Goal: Transaction & Acquisition: Purchase product/service

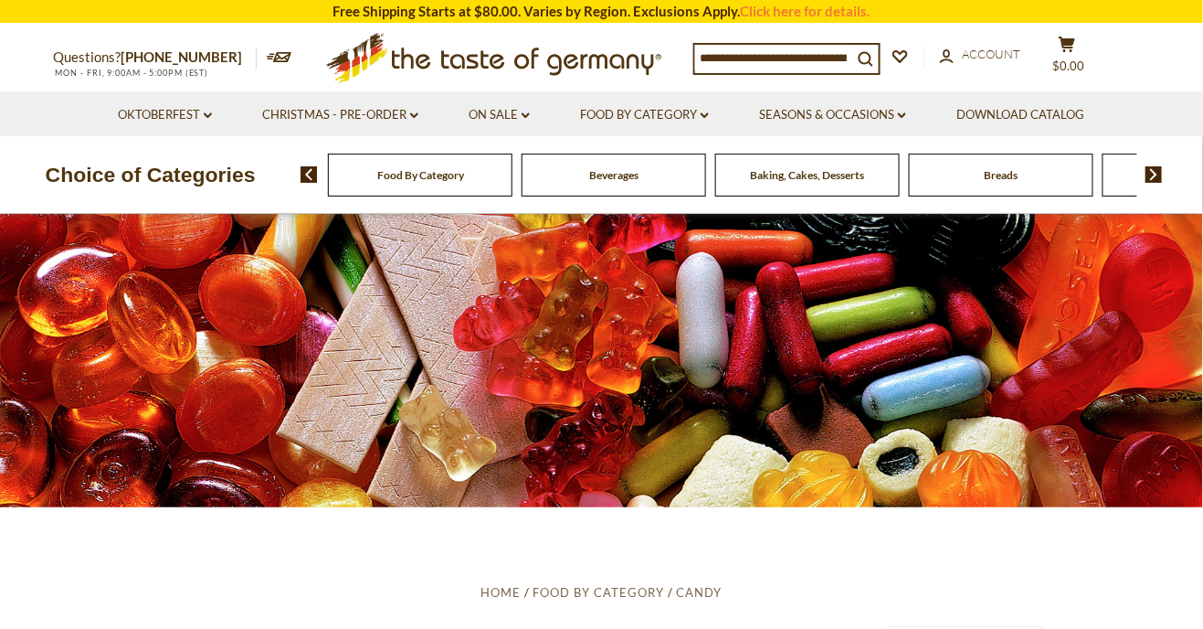
click at [789, 65] on input at bounding box center [773, 58] width 157 height 26
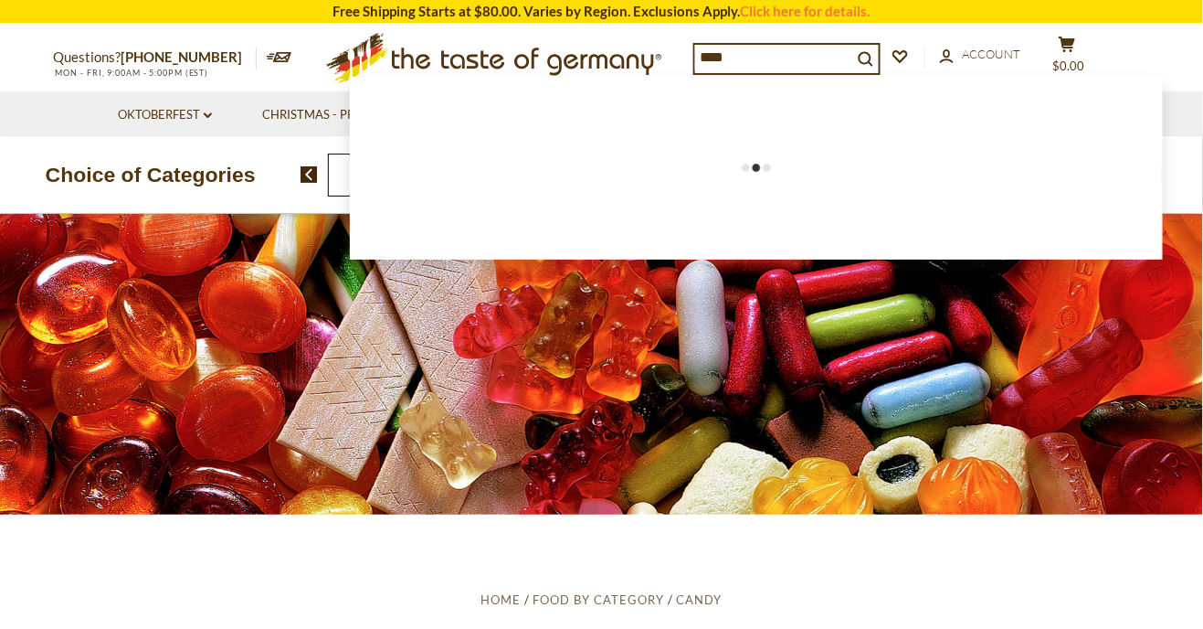
type input "*****"
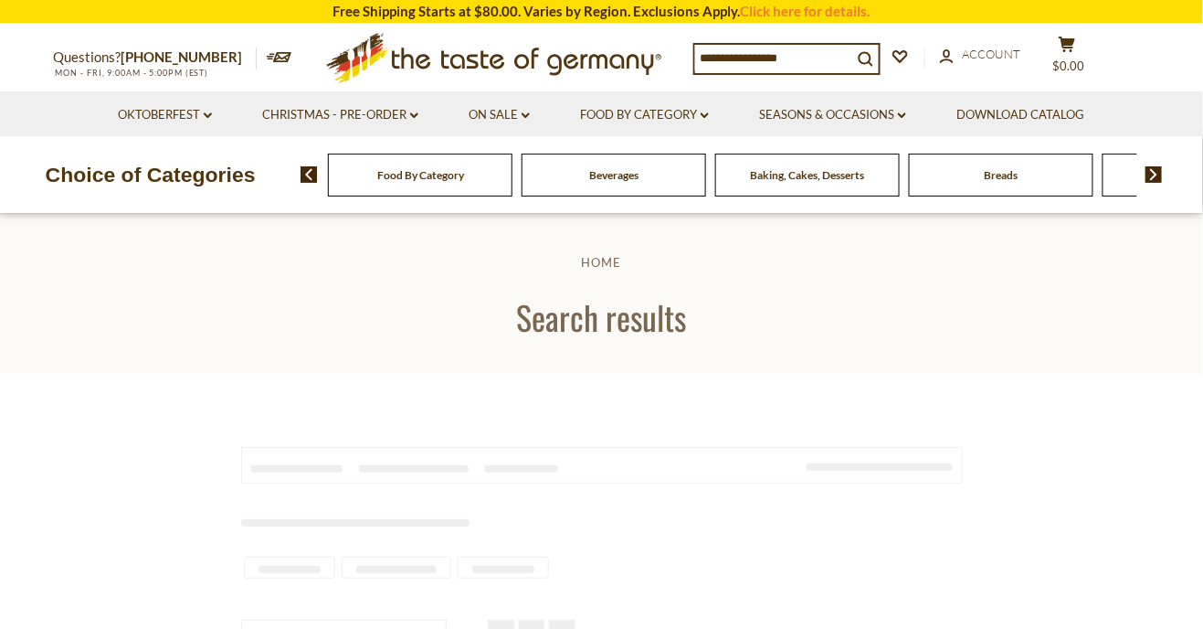
type input "*****"
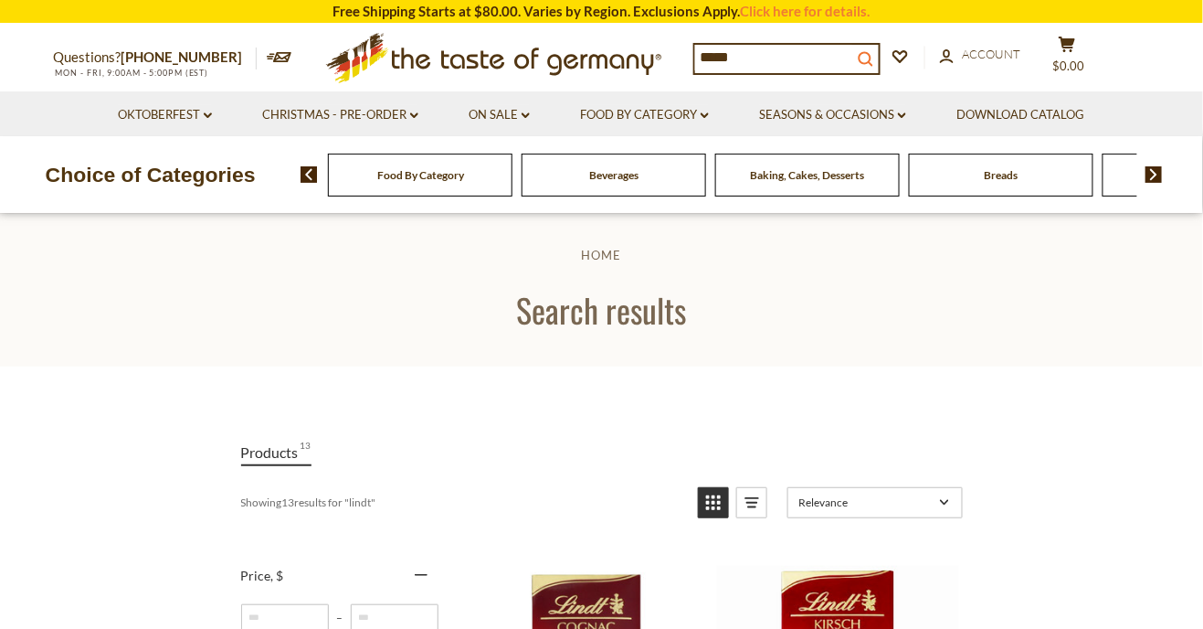
click at [879, 66] on button "search_icon" at bounding box center [865, 57] width 26 height 25
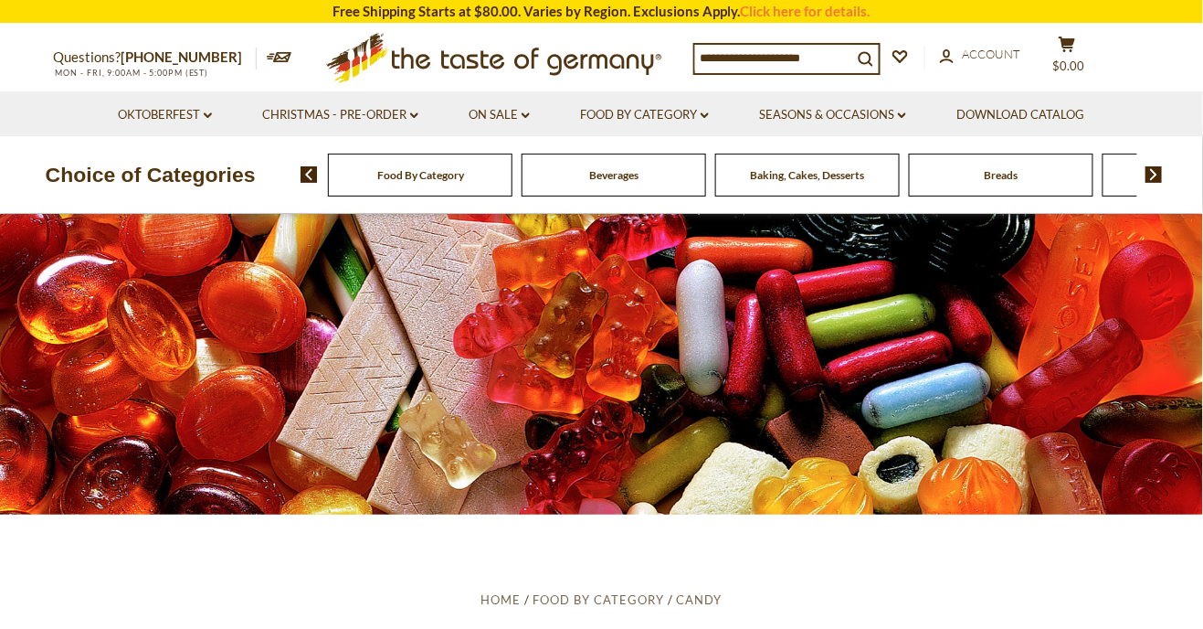
click at [801, 59] on input at bounding box center [773, 58] width 157 height 26
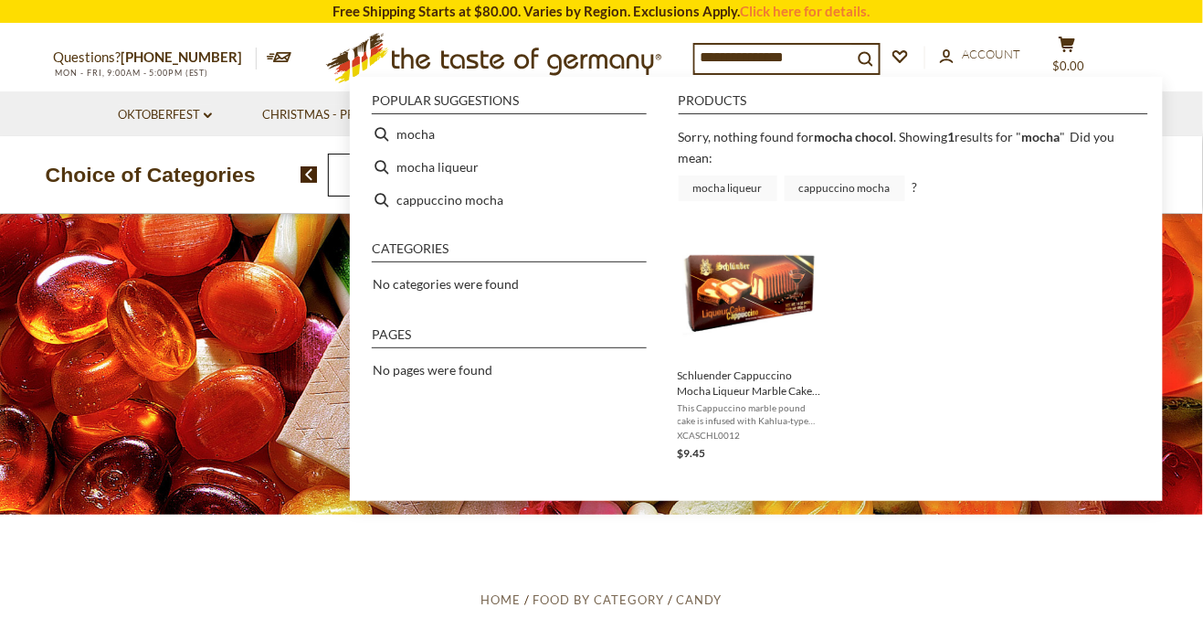
type input "*****"
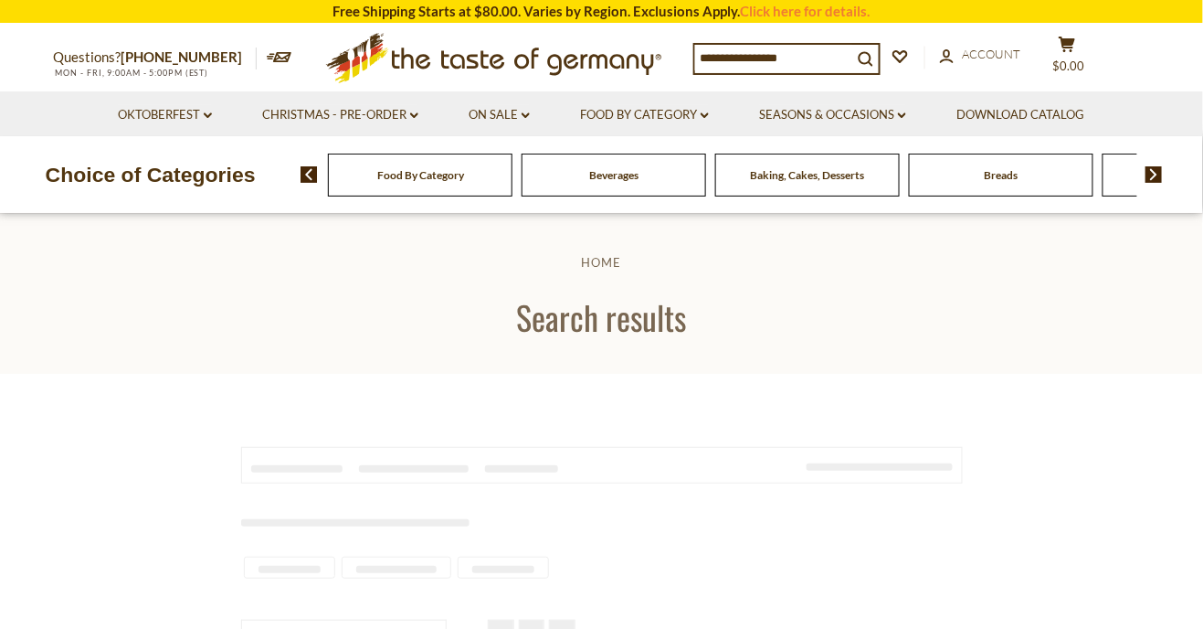
type input "*****"
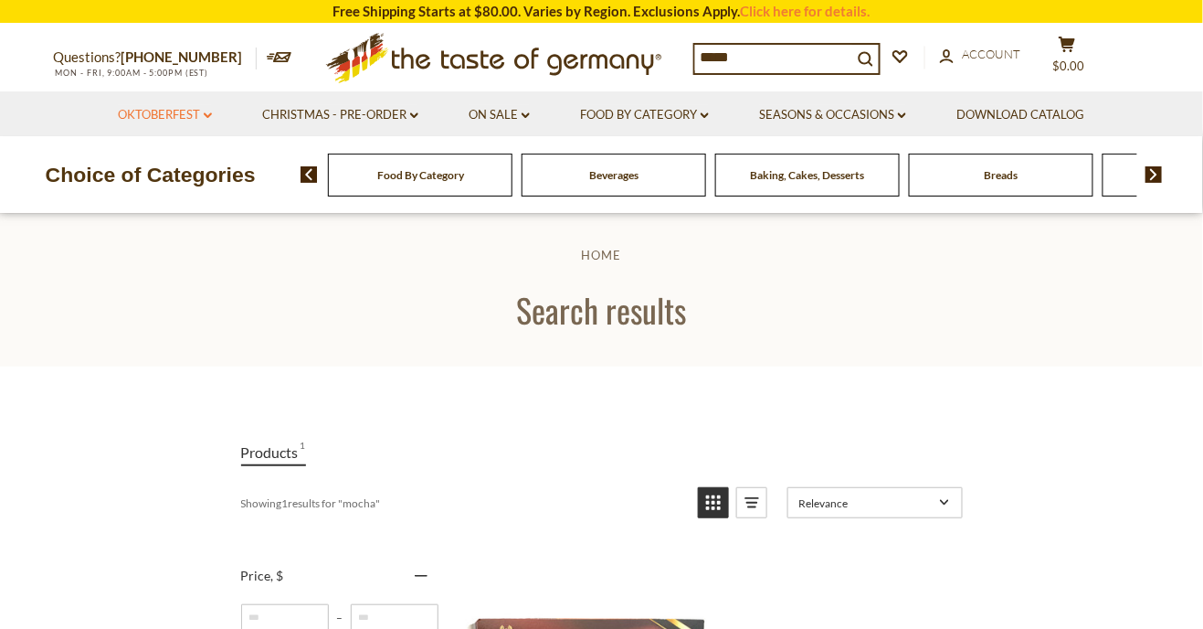
click at [185, 123] on link "Oktoberfest dropdown_arrow" at bounding box center [165, 115] width 94 height 20
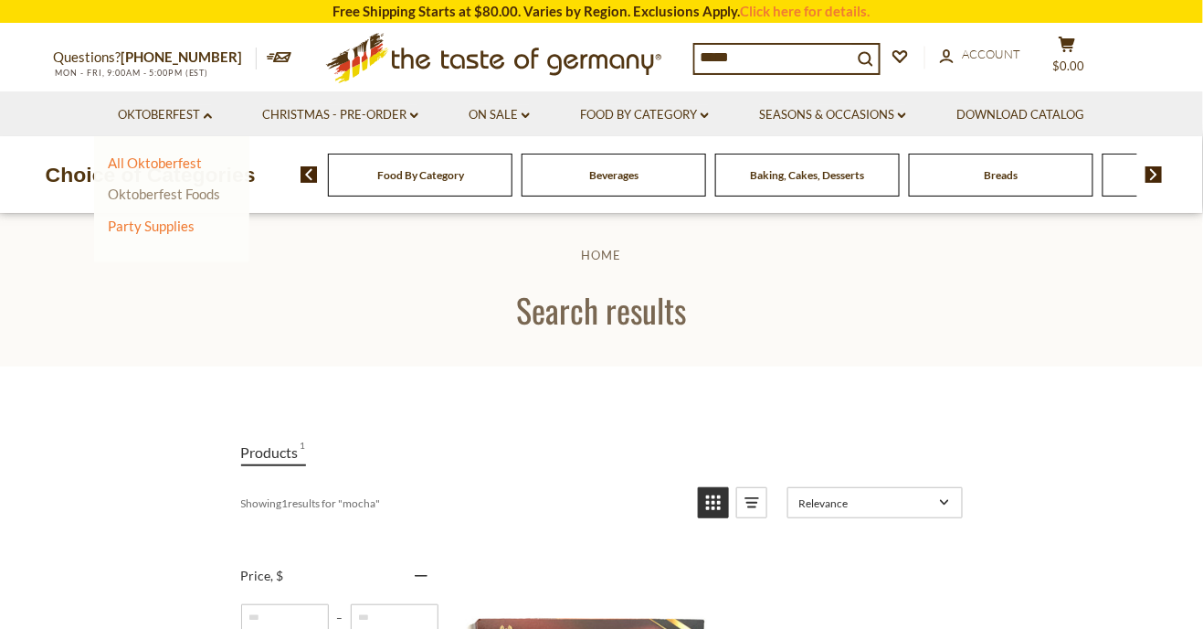
click at [180, 191] on link "Oktoberfest Foods" at bounding box center [164, 193] width 112 height 16
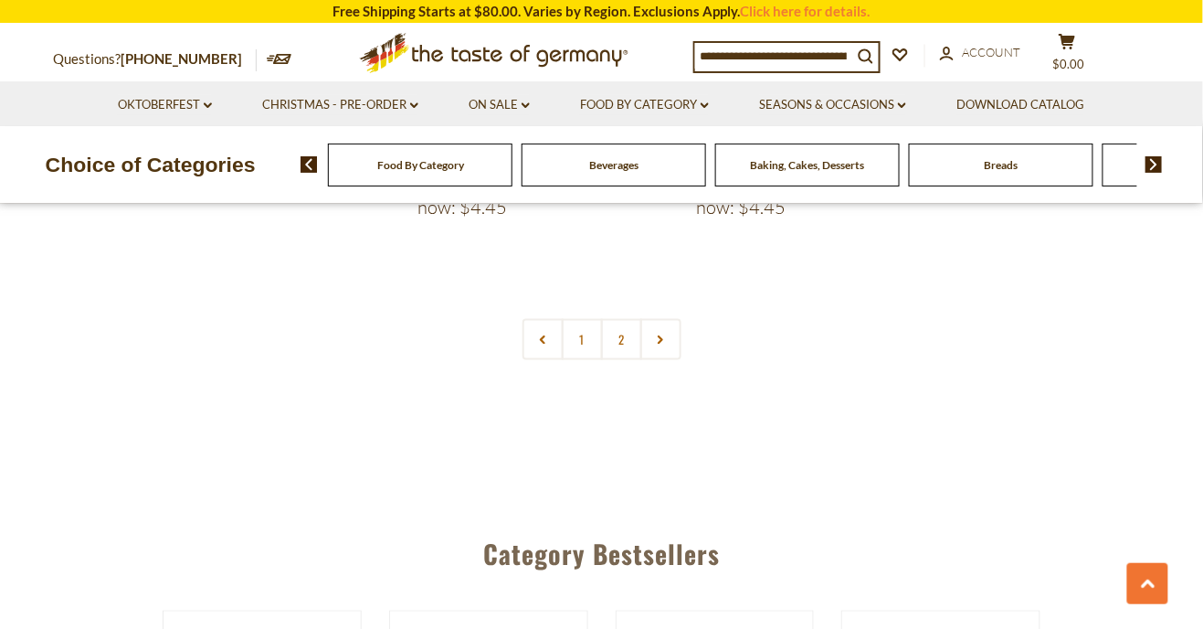
scroll to position [4266, 0]
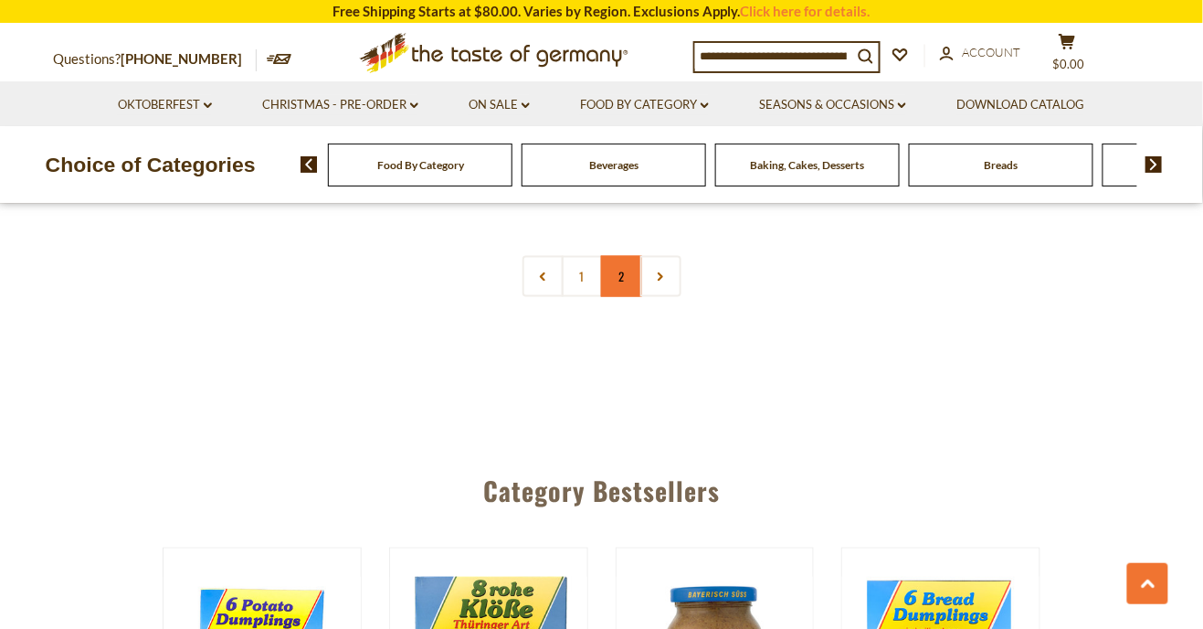
click at [618, 256] on link "2" at bounding box center [621, 276] width 41 height 41
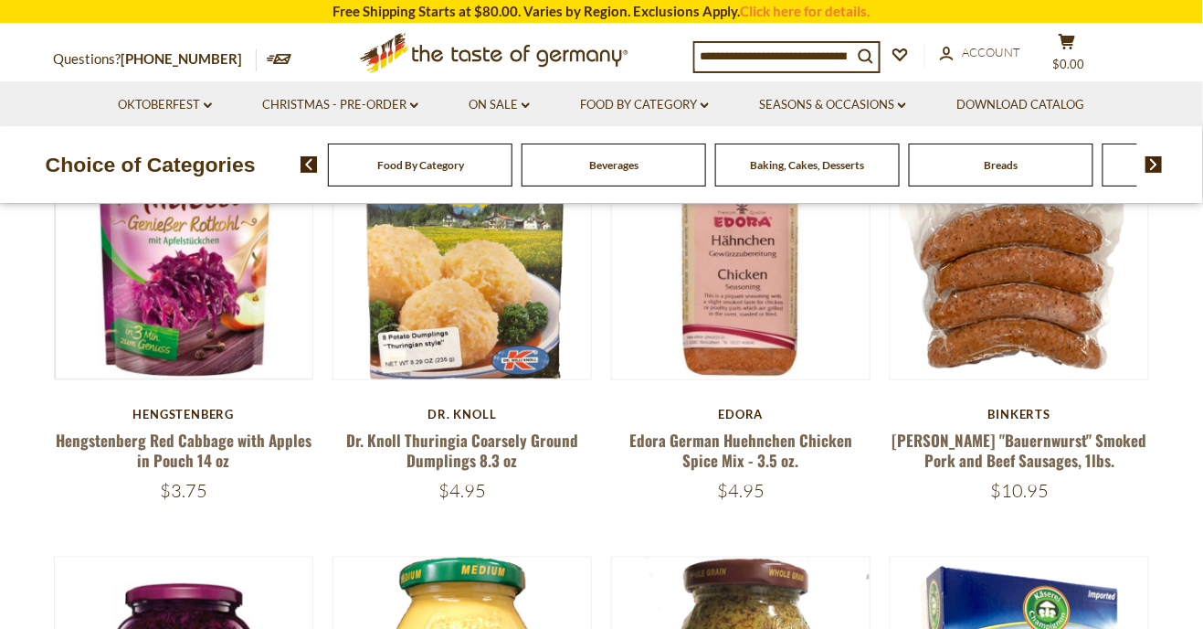
scroll to position [0, 0]
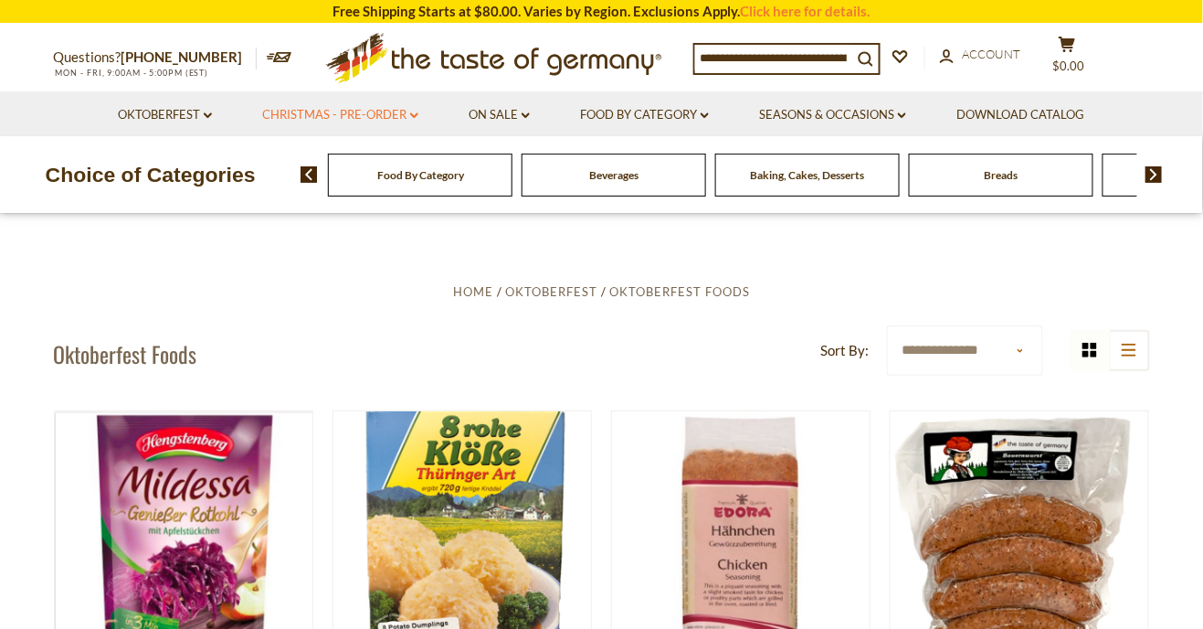
click at [403, 111] on link "Christmas - PRE-ORDER dropdown_arrow" at bounding box center [340, 115] width 156 height 20
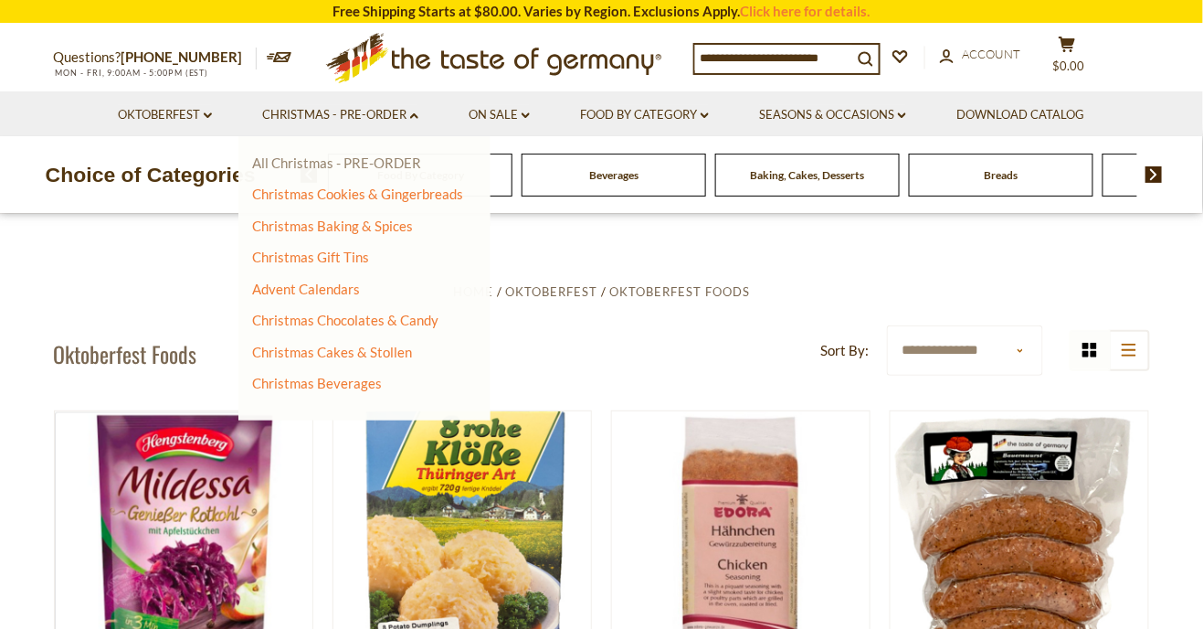
click at [384, 169] on link "All Christmas - PRE-ORDER" at bounding box center [336, 162] width 169 height 16
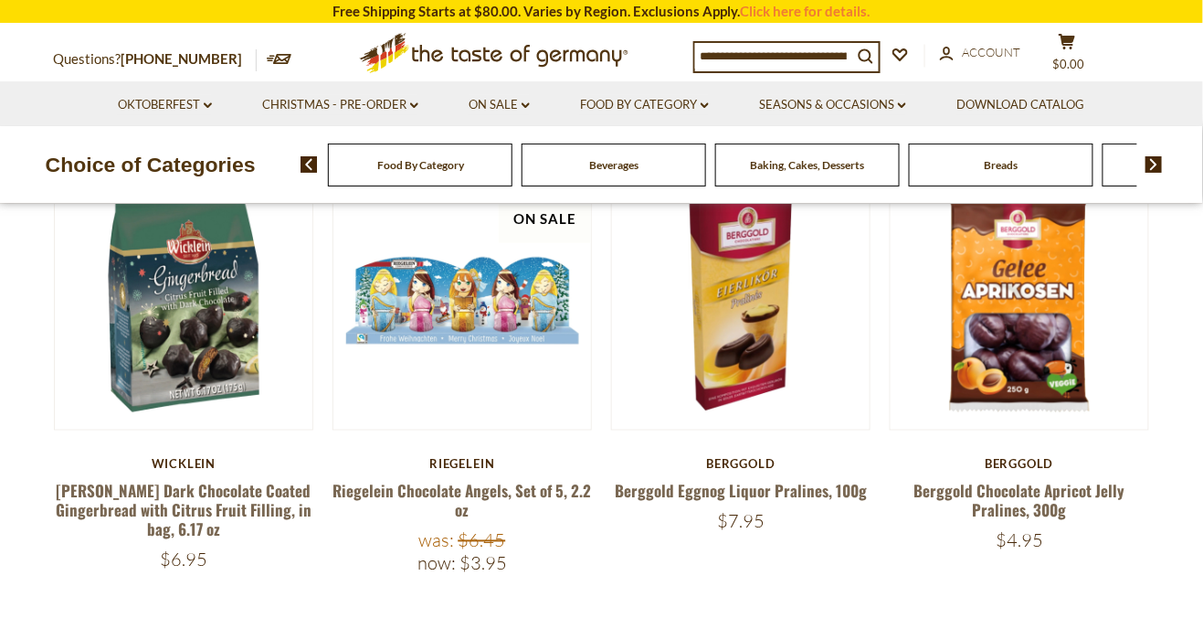
scroll to position [596, 0]
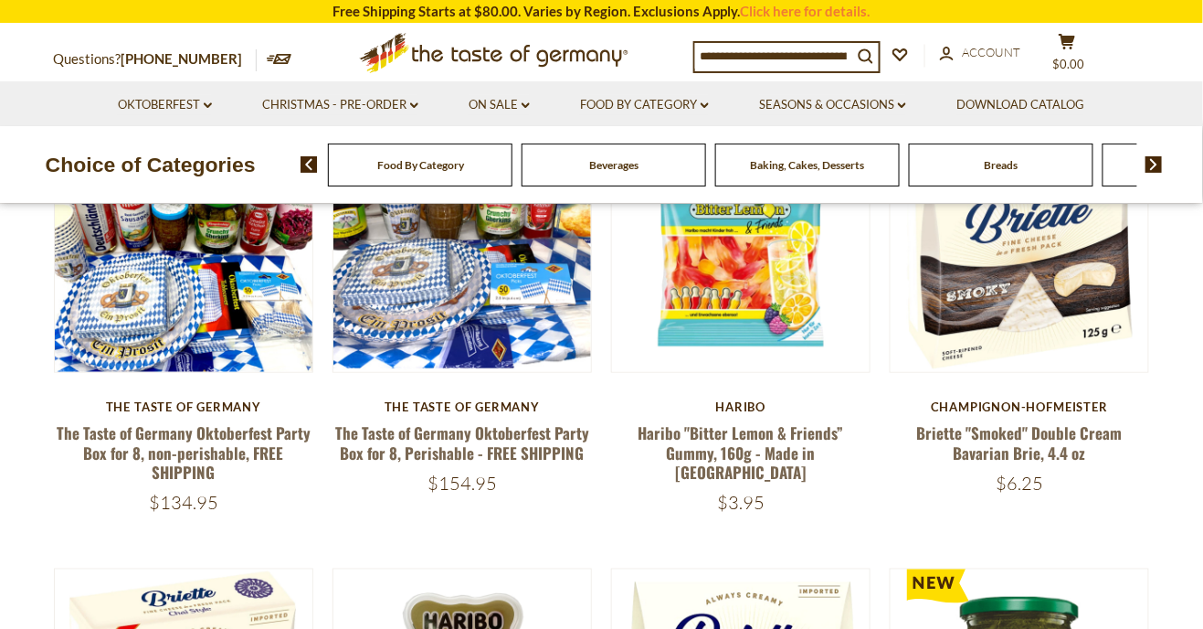
scroll to position [305, 0]
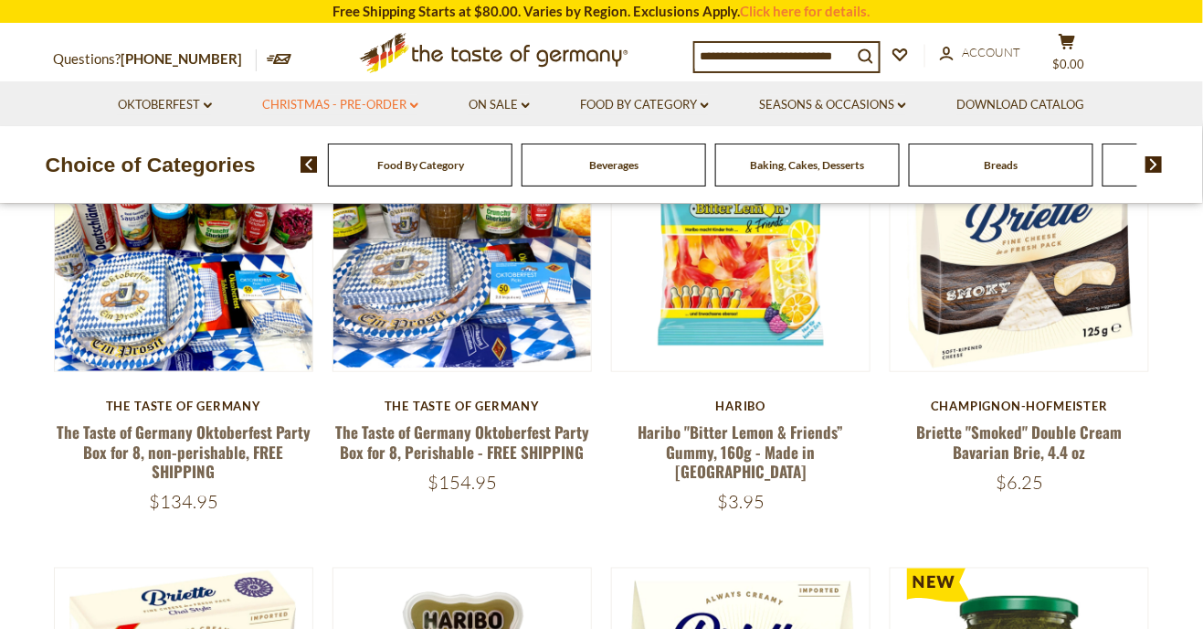
click at [413, 105] on icon at bounding box center [414, 104] width 8 height 5
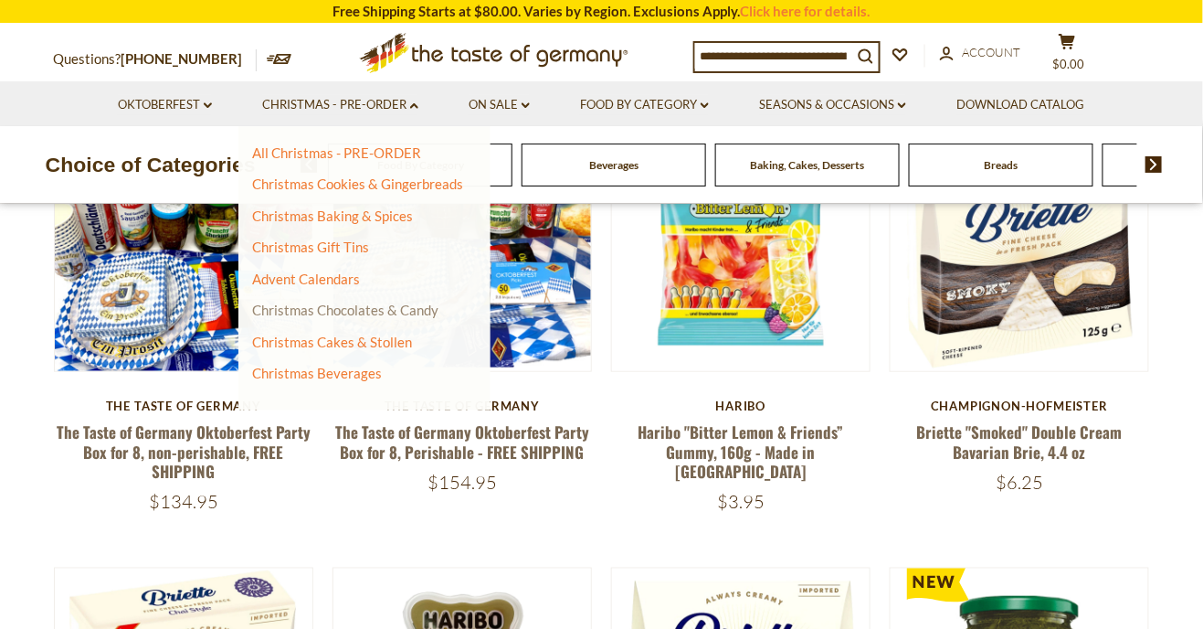
click at [415, 307] on link "Christmas Chocolates & Candy" at bounding box center [345, 310] width 186 height 16
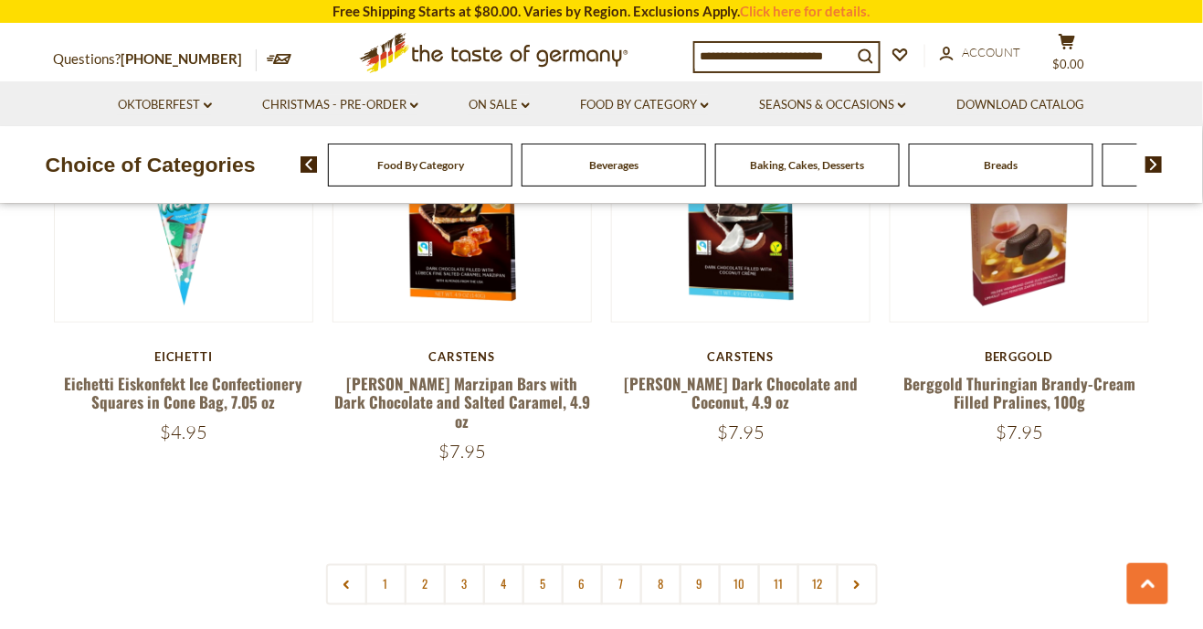
scroll to position [4263, 0]
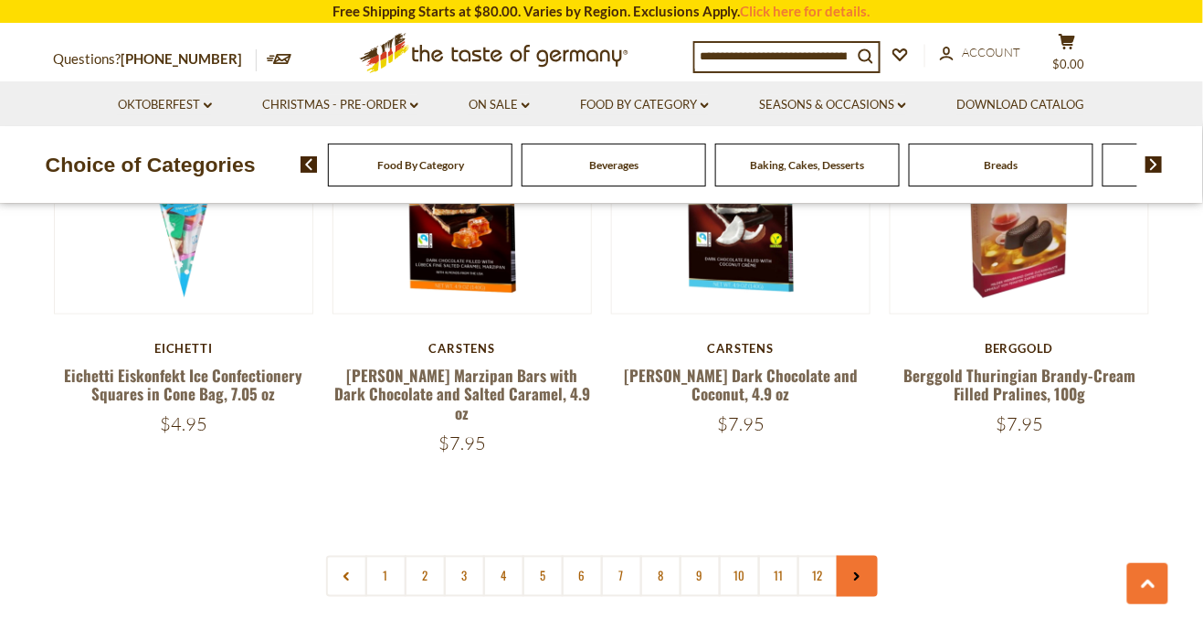
click at [871, 556] on link at bounding box center [857, 576] width 41 height 41
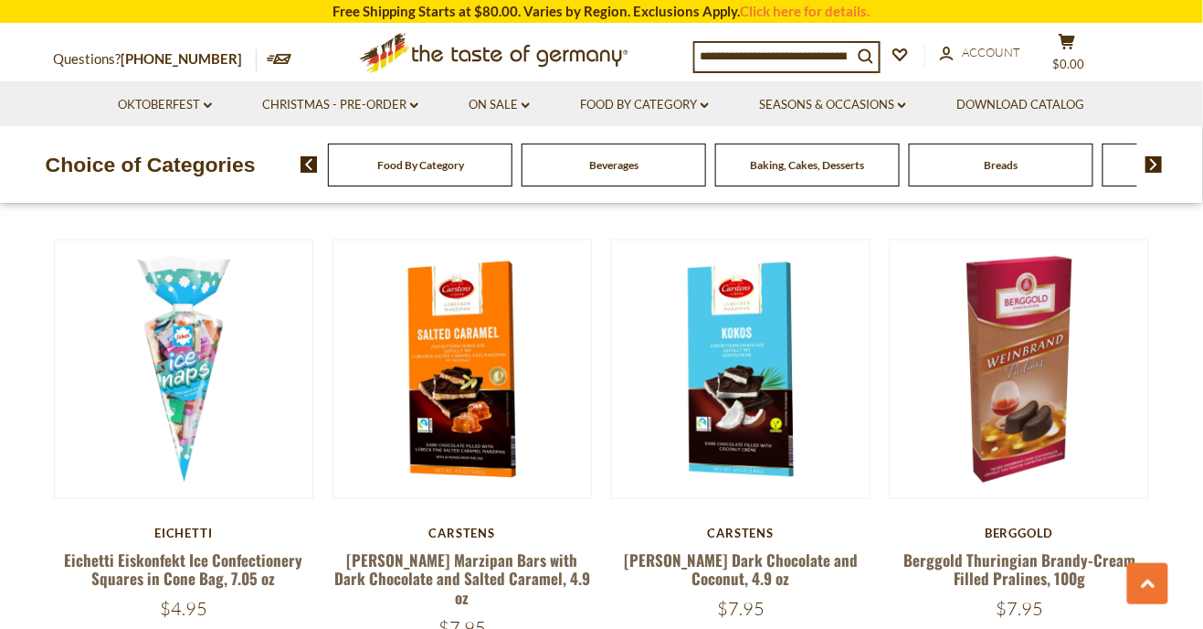
scroll to position [4079, 0]
click at [402, 113] on link "Christmas - PRE-ORDER dropdown_arrow" at bounding box center [340, 105] width 156 height 20
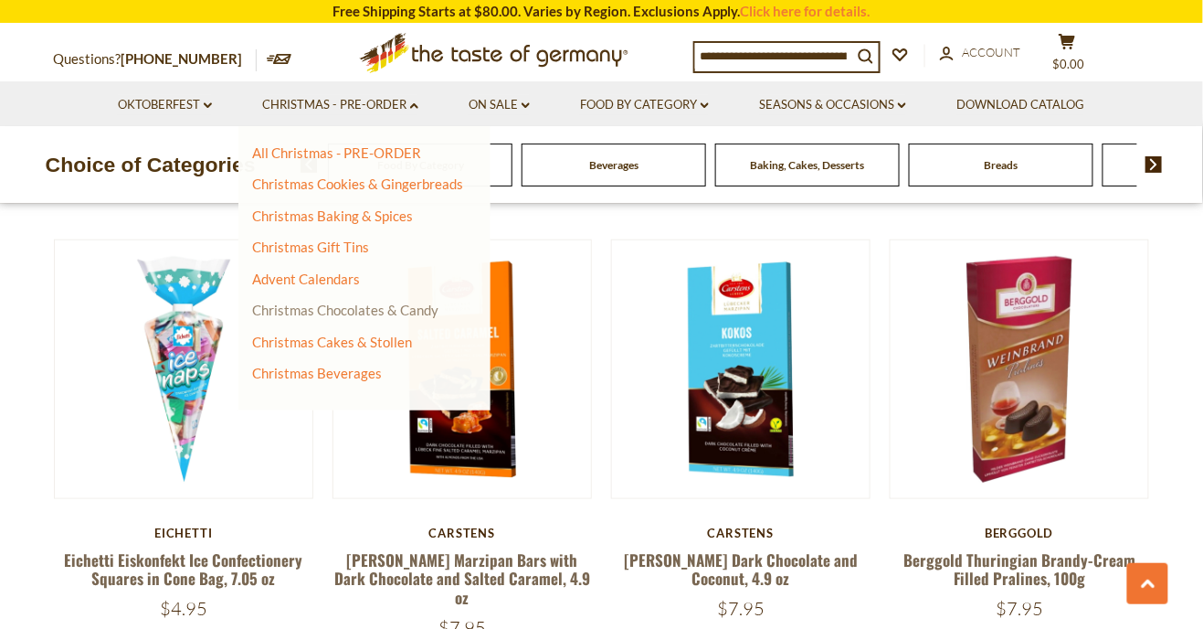
click at [327, 303] on link "Christmas Chocolates & Candy" at bounding box center [345, 310] width 186 height 16
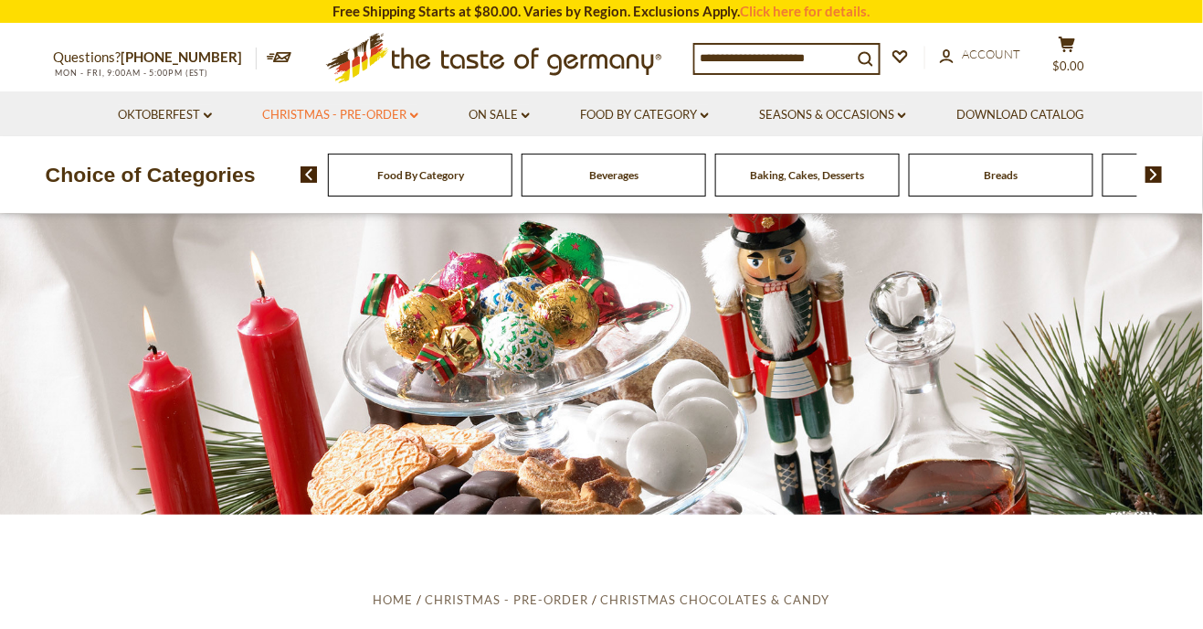
click at [409, 121] on link "Christmas - PRE-ORDER dropdown_arrow" at bounding box center [340, 115] width 156 height 20
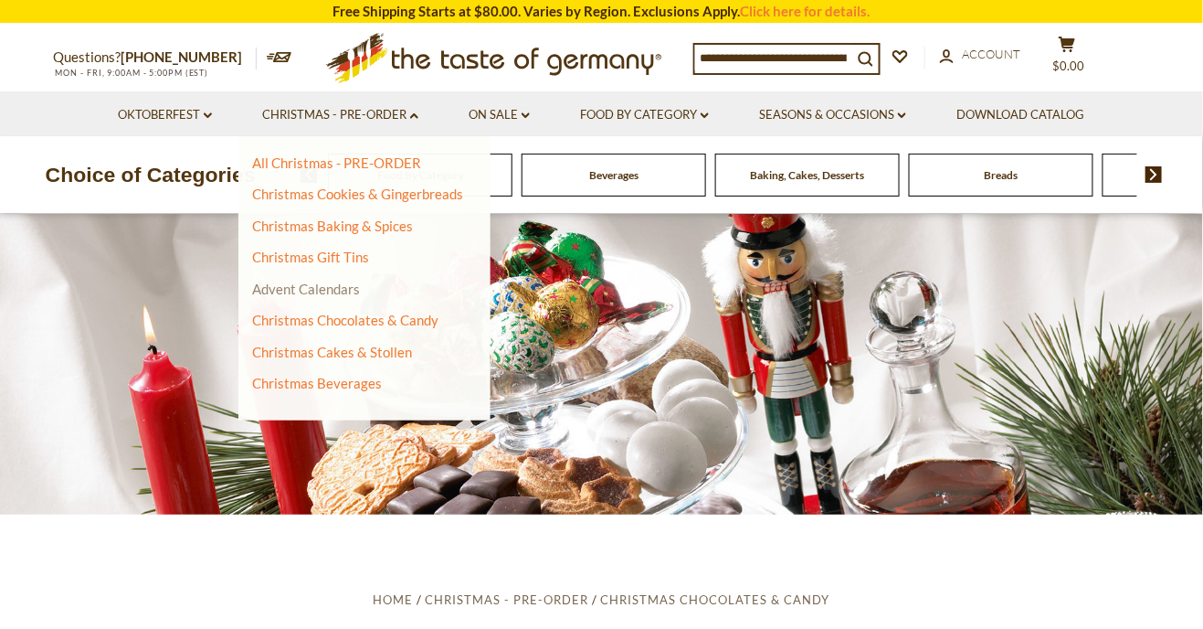
click at [330, 286] on link "Advent Calendars" at bounding box center [306, 288] width 108 height 16
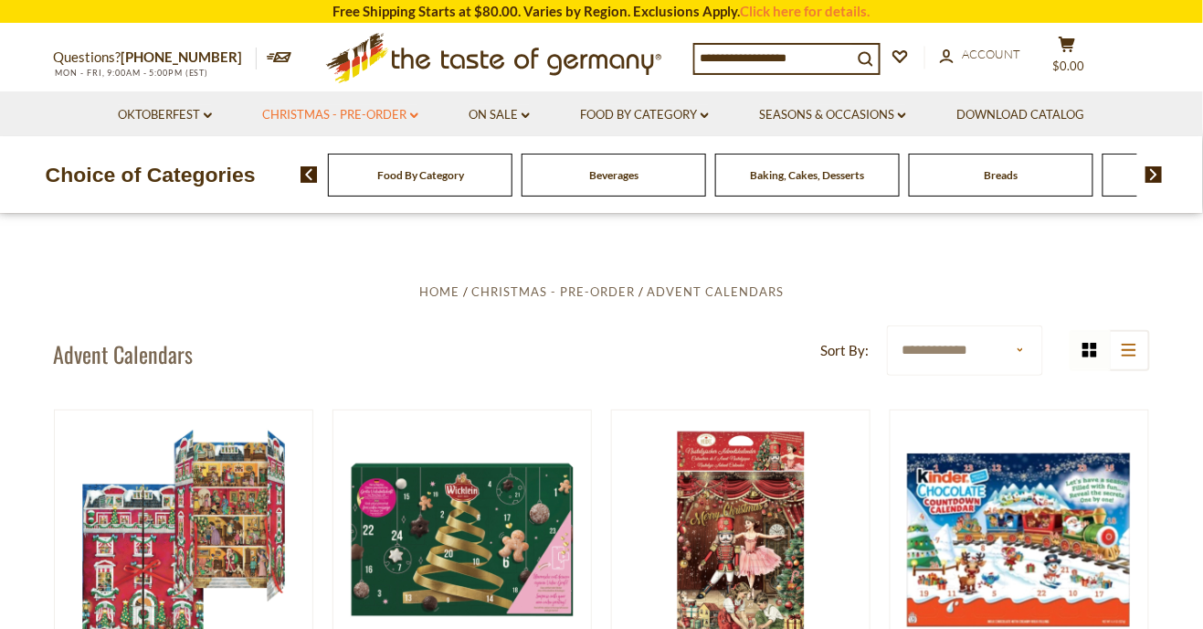
click at [401, 121] on link "Christmas - PRE-ORDER dropdown_arrow" at bounding box center [340, 115] width 156 height 20
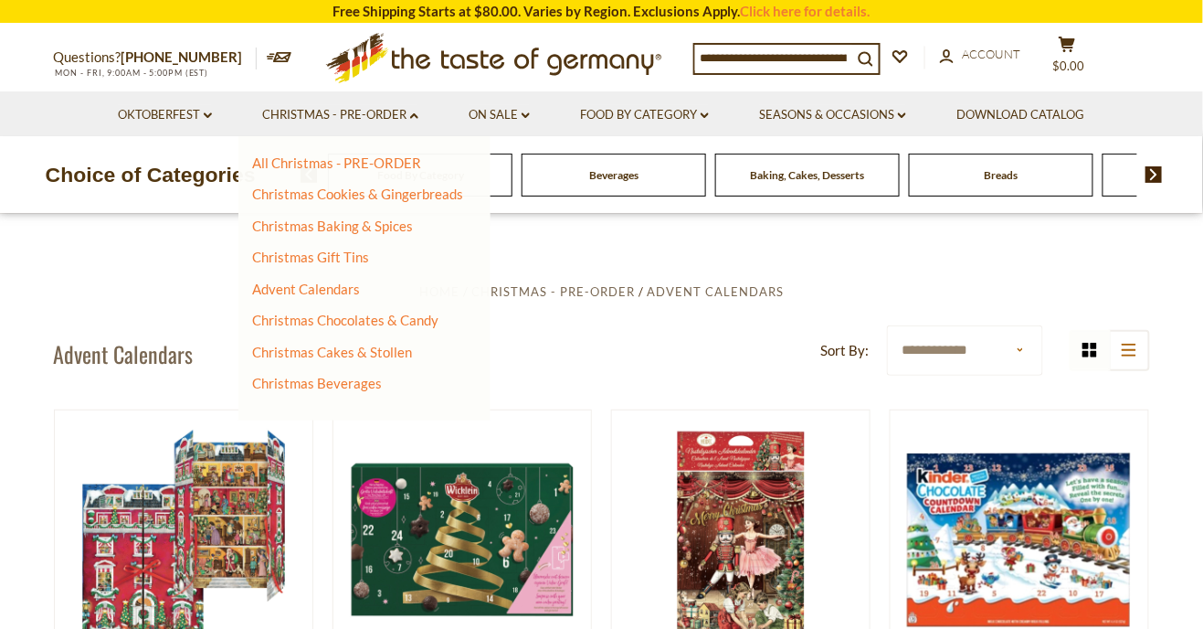
click at [657, 344] on header "**********" at bounding box center [602, 353] width 1096 height 57
